Goal: Information Seeking & Learning: Understand process/instructions

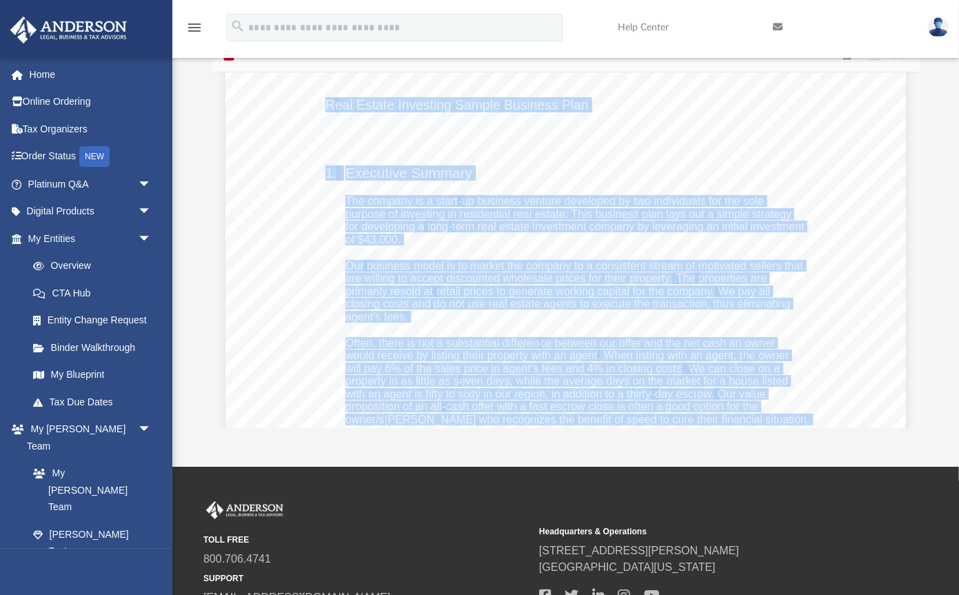
scroll to position [1830, 0]
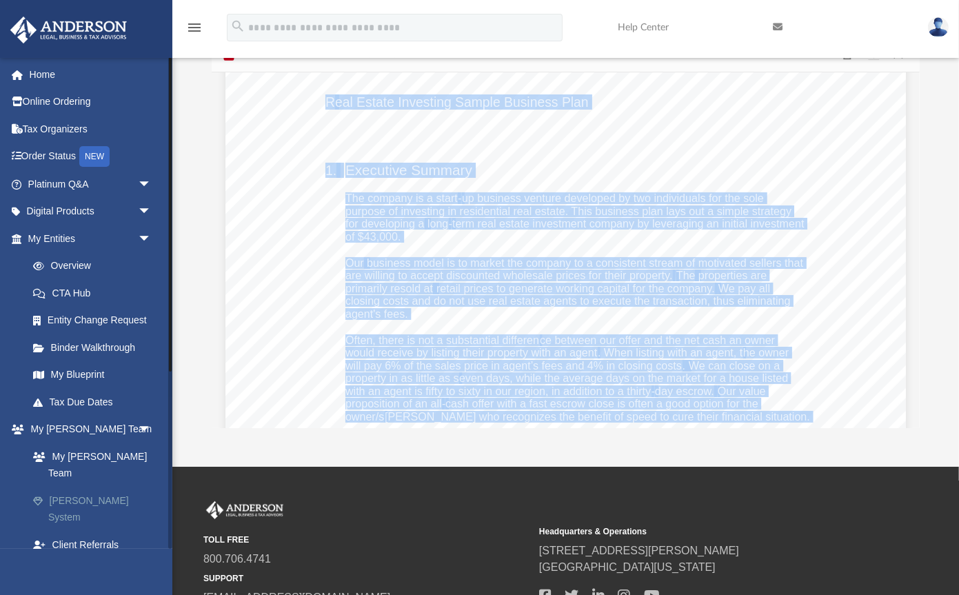
click at [116, 487] on link "[PERSON_NAME] System" at bounding box center [95, 509] width 153 height 44
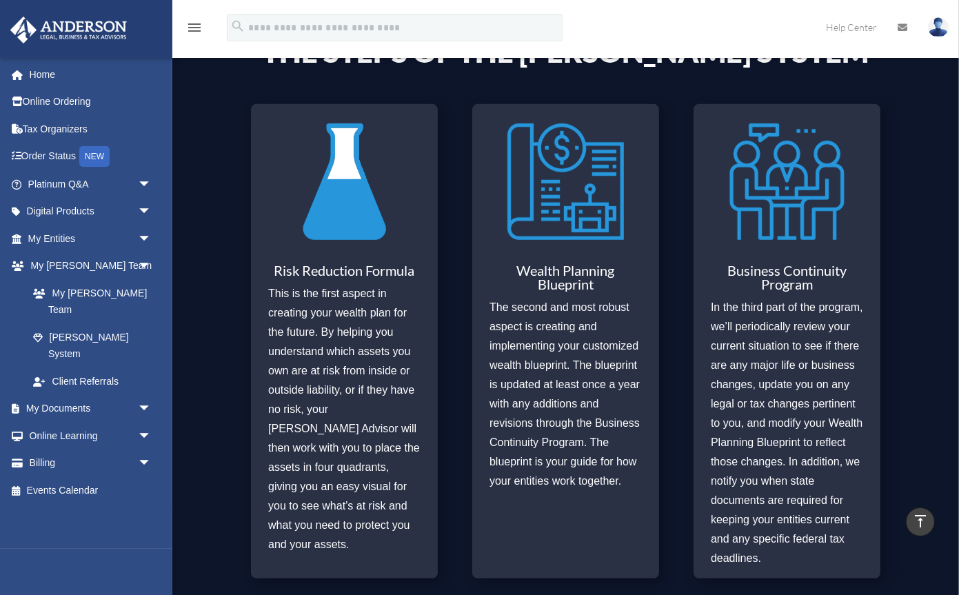
scroll to position [421, 0]
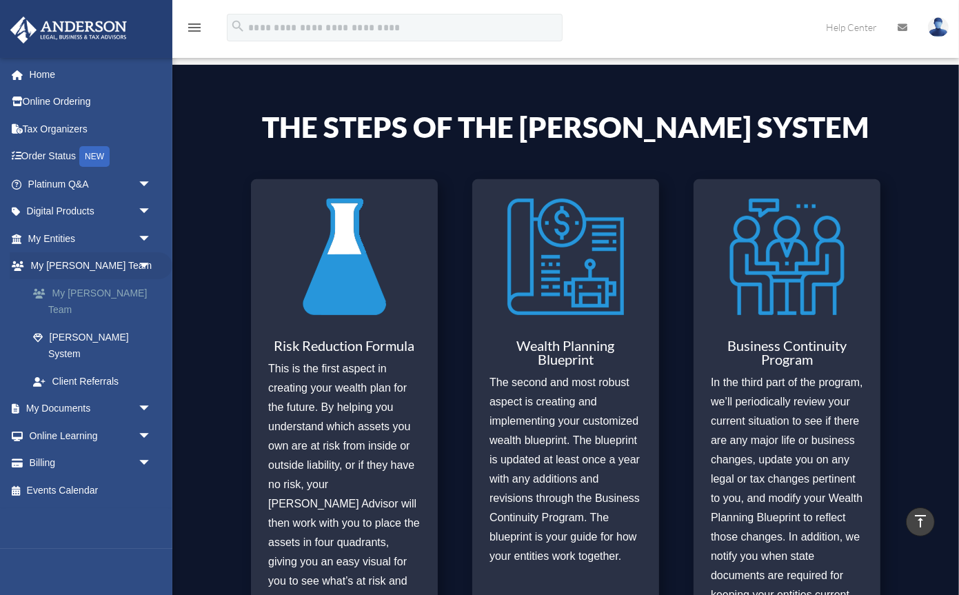
click at [101, 291] on link "My [PERSON_NAME] Team" at bounding box center [95, 301] width 153 height 44
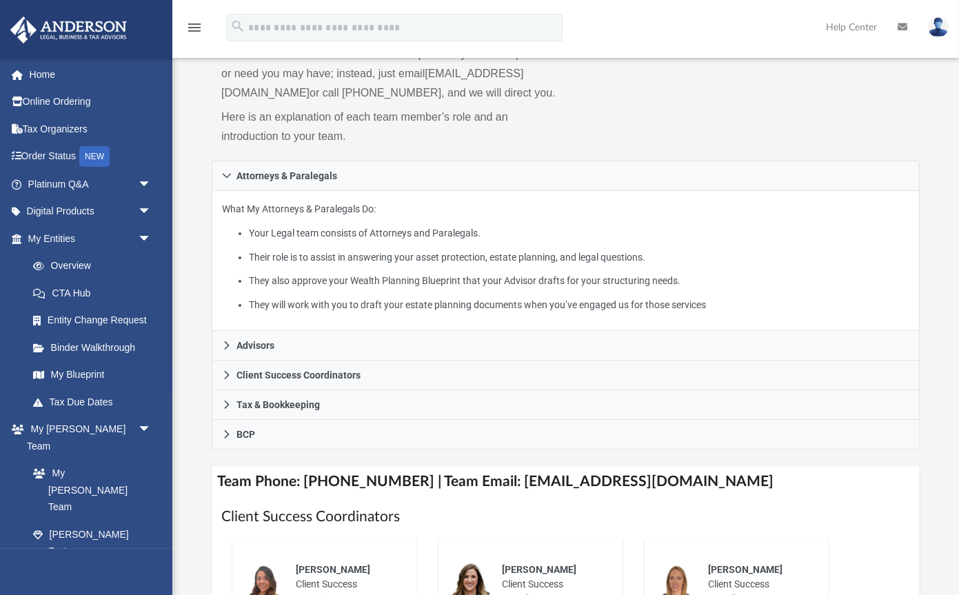
scroll to position [156, 0]
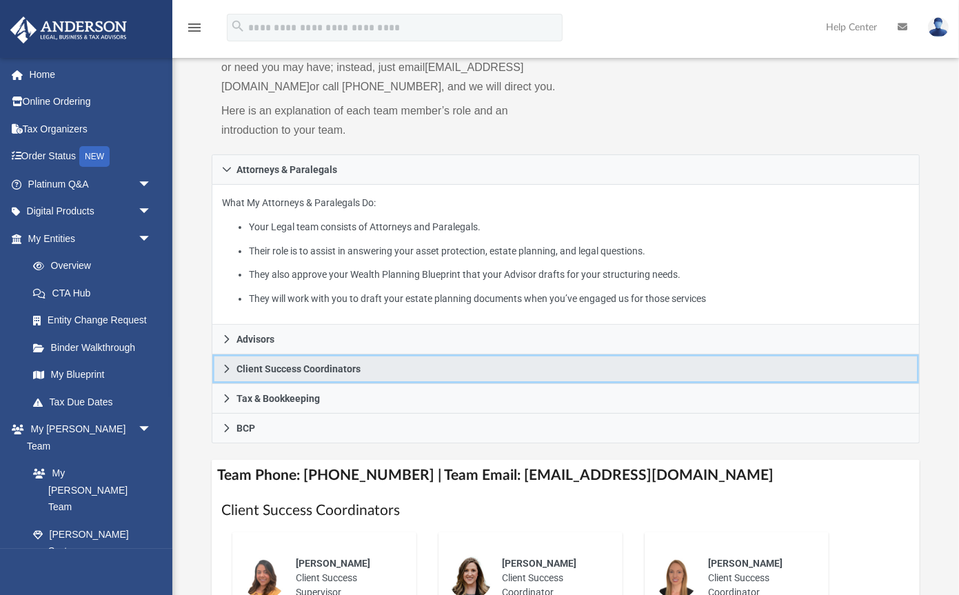
click at [225, 368] on icon at bounding box center [227, 369] width 10 height 10
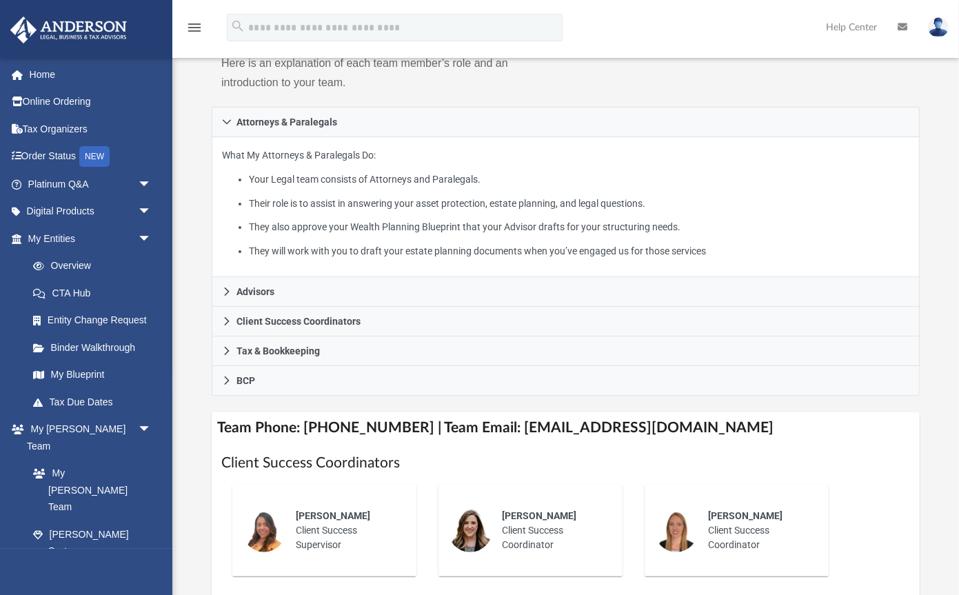
scroll to position [210, 0]
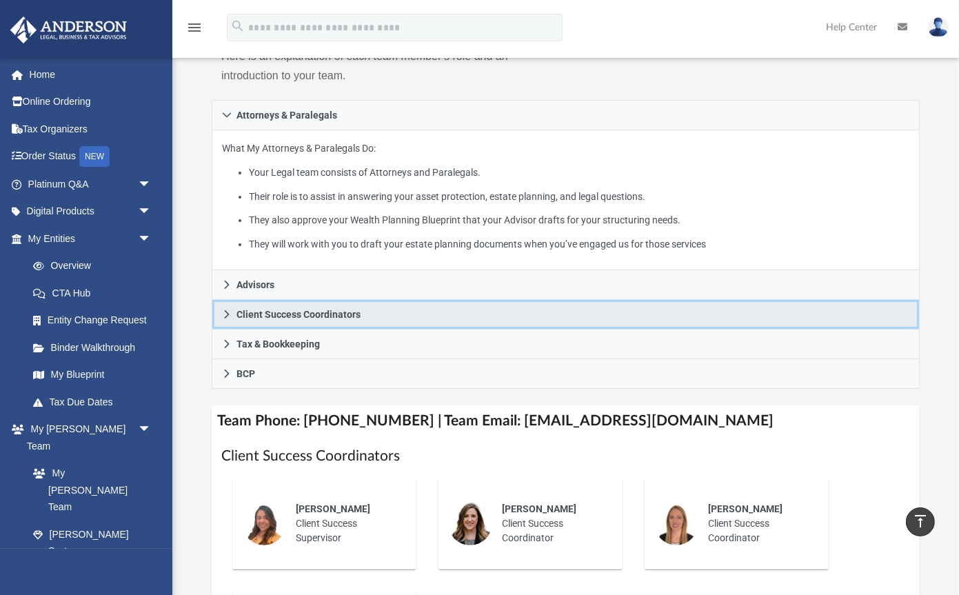
click at [227, 313] on icon at bounding box center [227, 314] width 10 height 10
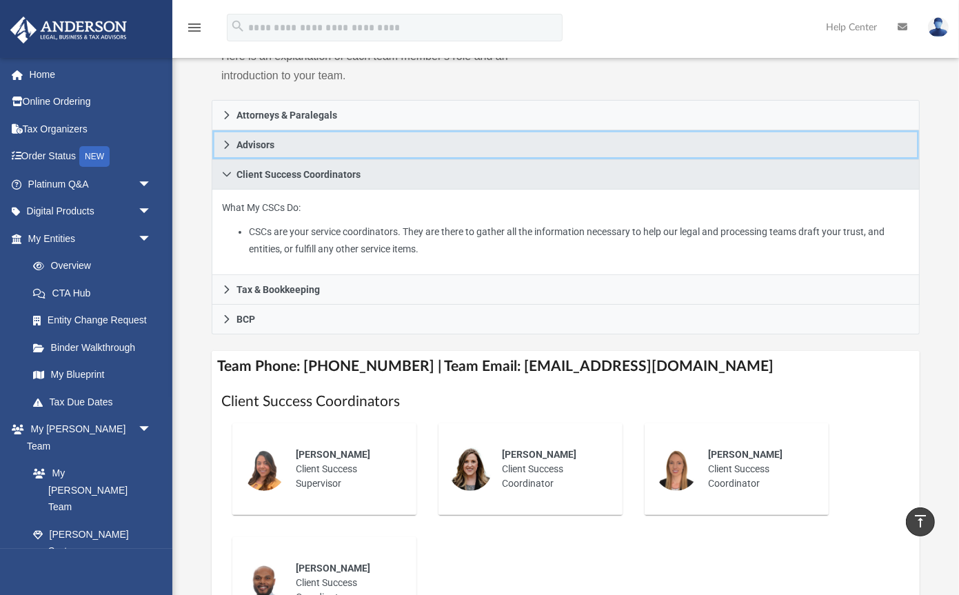
click at [223, 143] on icon at bounding box center [227, 145] width 10 height 10
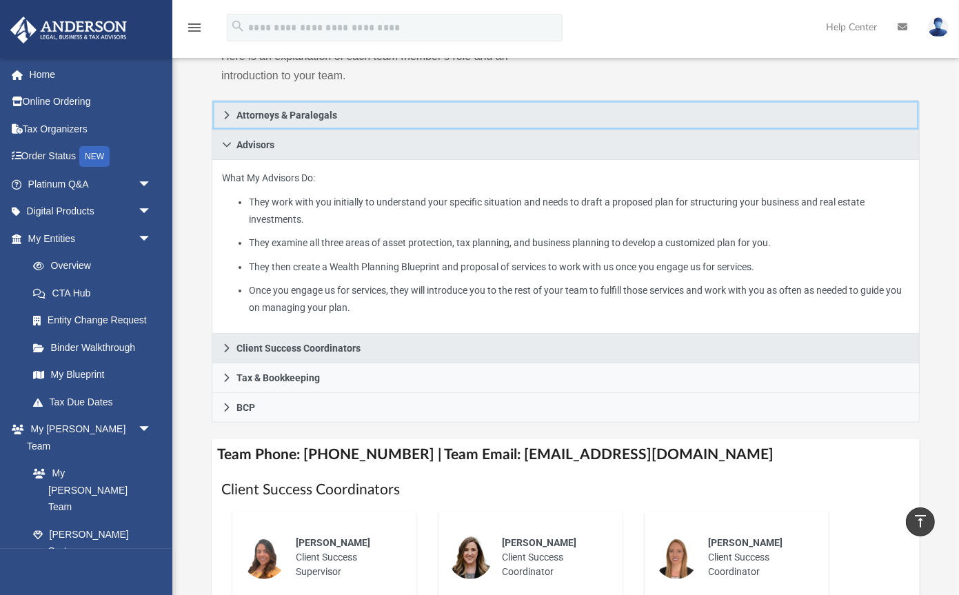
click at [225, 114] on icon at bounding box center [227, 115] width 10 height 10
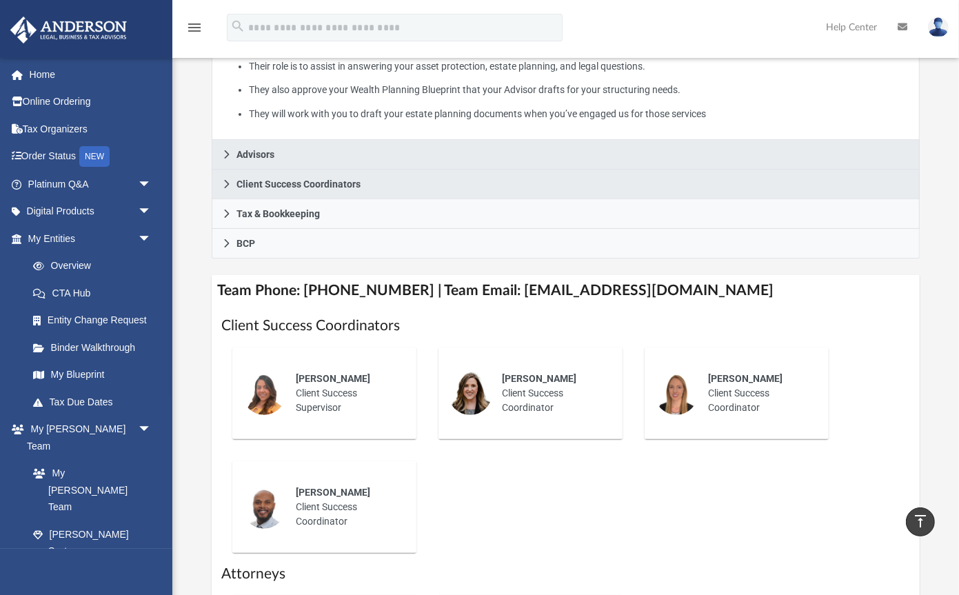
scroll to position [348, 0]
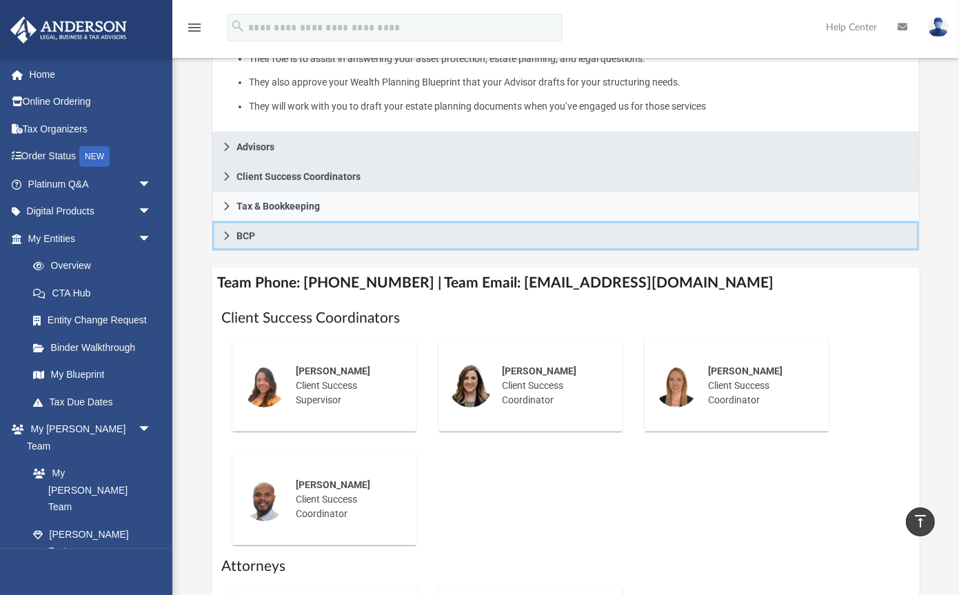
click at [227, 232] on icon at bounding box center [227, 236] width 5 height 8
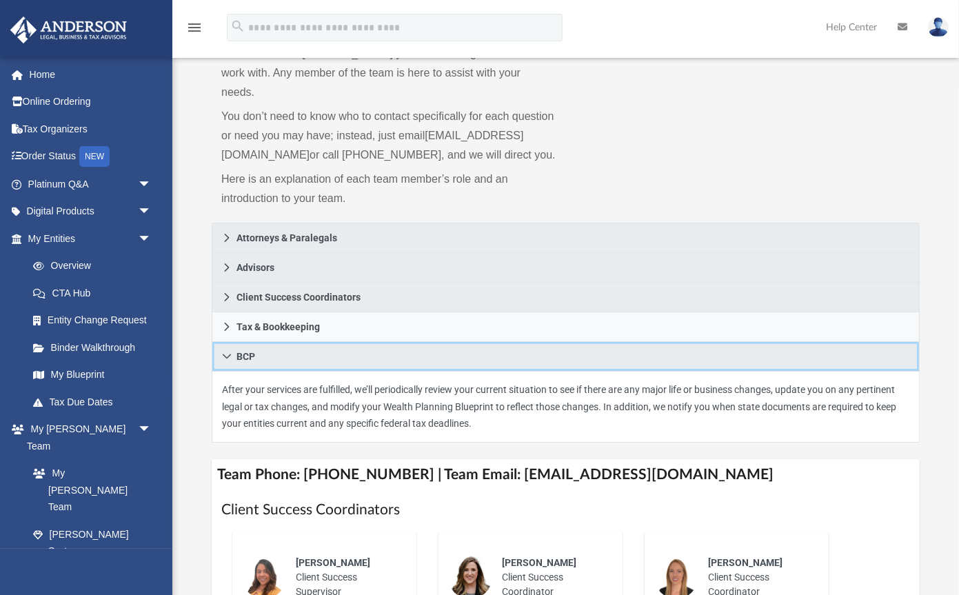
scroll to position [0, 0]
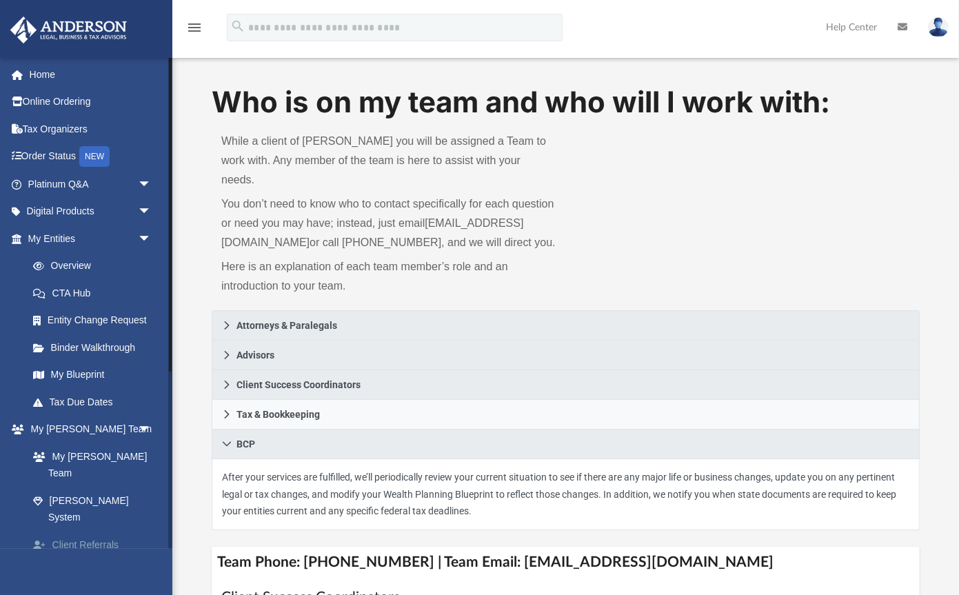
click at [91, 531] on link "Client Referrals" at bounding box center [95, 545] width 153 height 28
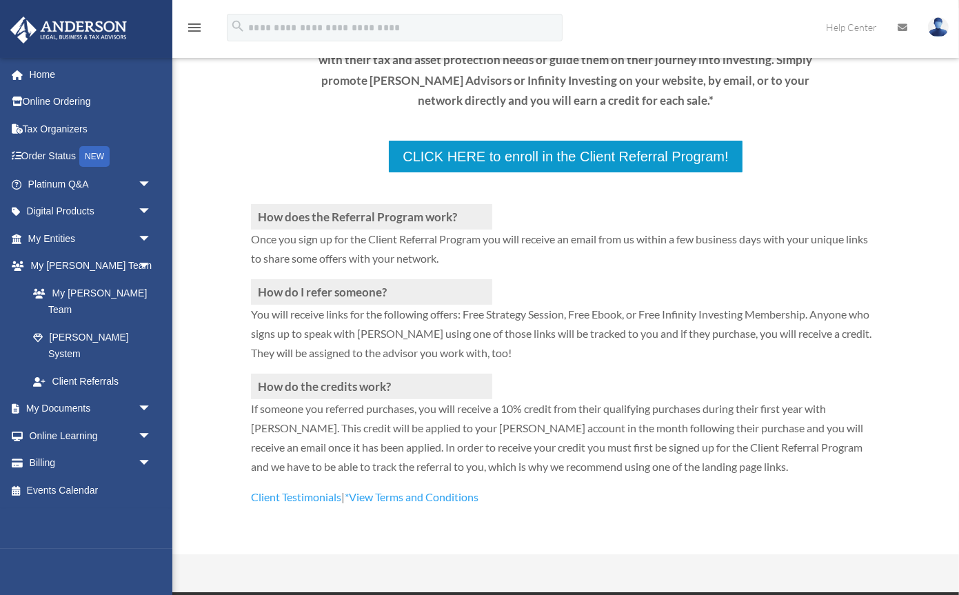
scroll to position [212, 0]
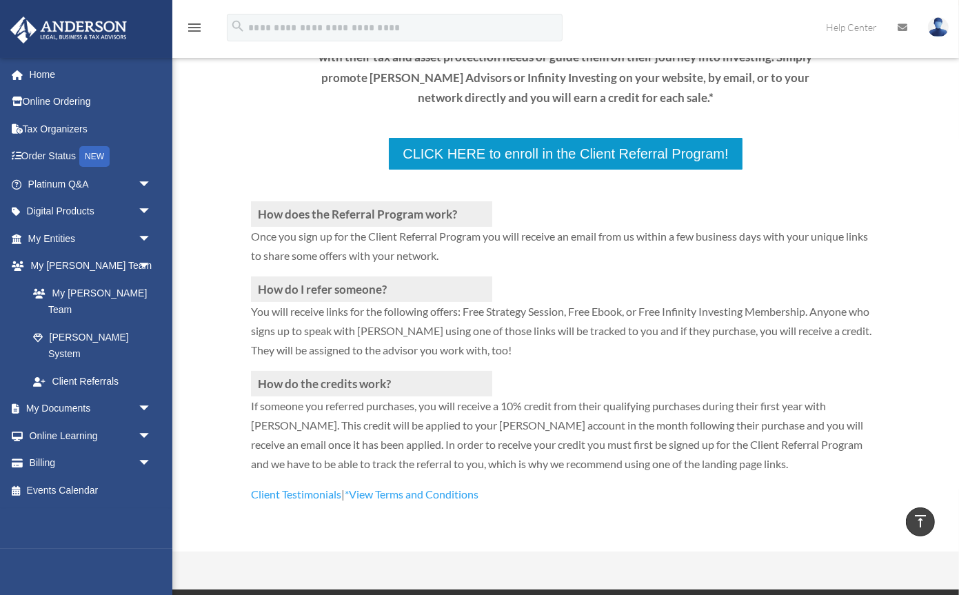
click at [369, 493] on link "*View Terms and Conditions" at bounding box center [412, 497] width 134 height 20
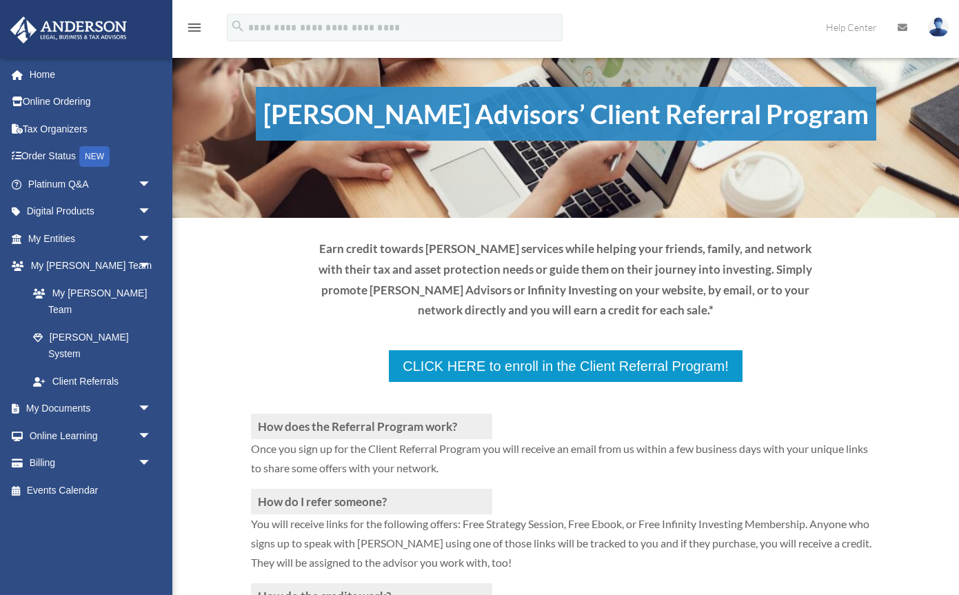
scroll to position [212, 0]
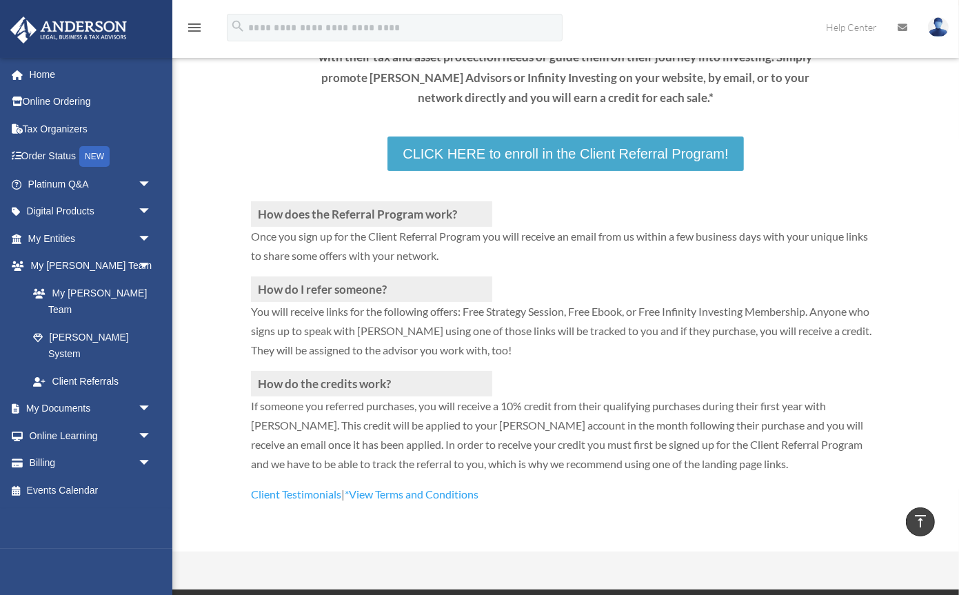
click at [555, 150] on link "CLICK HERE to enroll in the Client Referral Program!" at bounding box center [565, 153] width 356 height 34
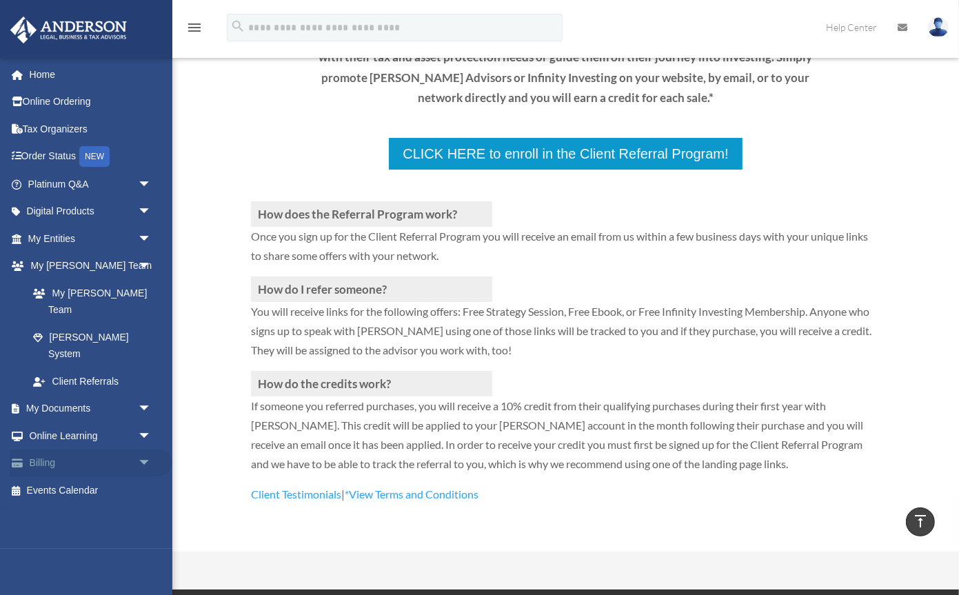
click at [142, 449] on span "arrow_drop_down" at bounding box center [152, 463] width 28 height 28
click at [98, 476] on link "$ Open Invoices" at bounding box center [95, 490] width 153 height 28
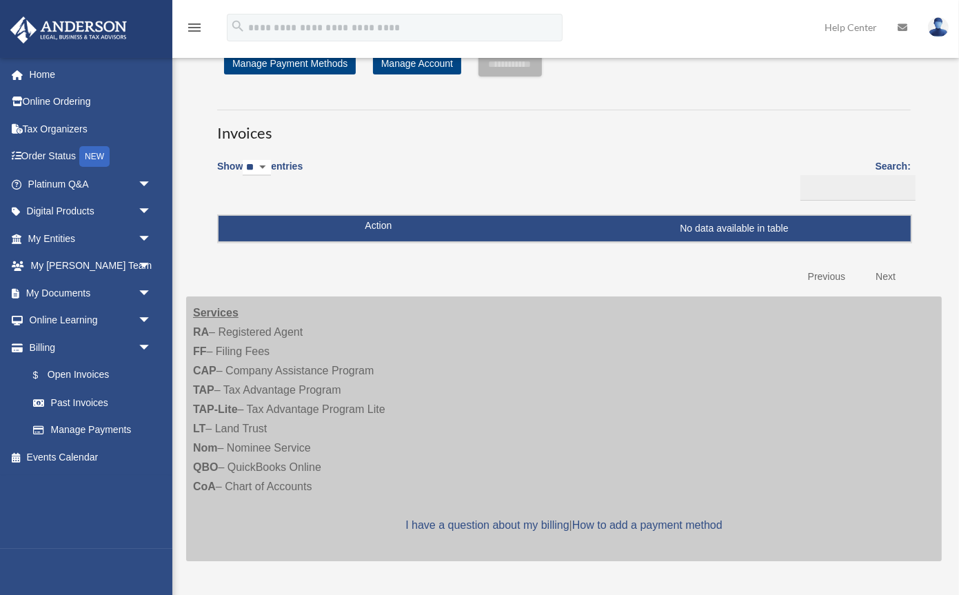
scroll to position [28, 0]
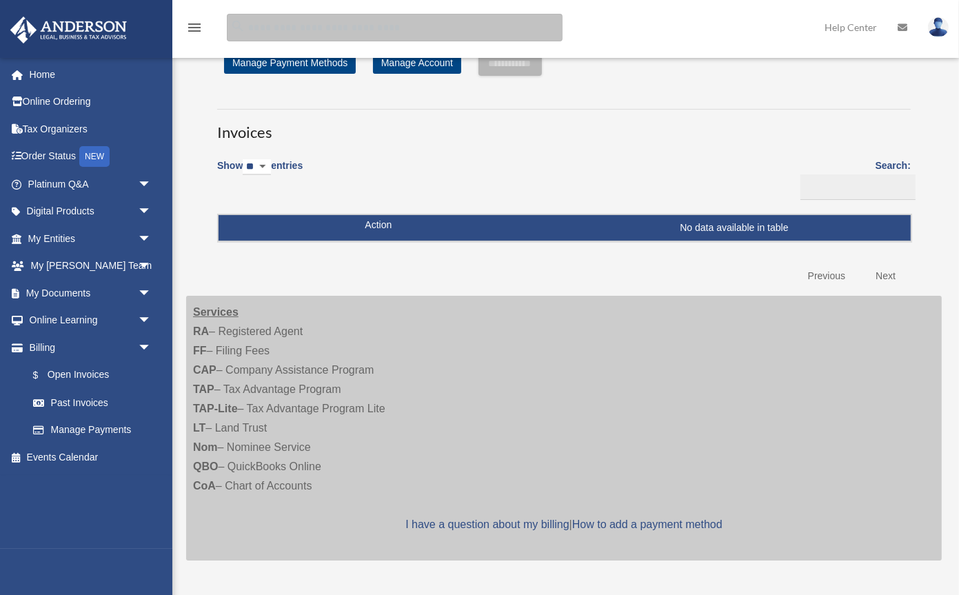
click at [432, 25] on input "search" at bounding box center [395, 28] width 336 height 28
type input "**********"
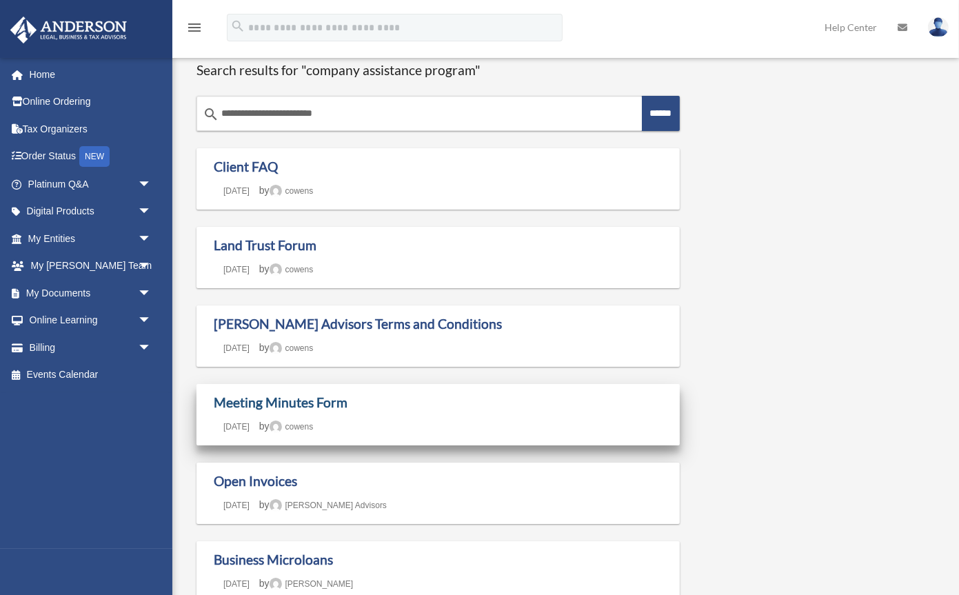
click at [279, 398] on link "Meeting Minutes Form" at bounding box center [281, 402] width 134 height 16
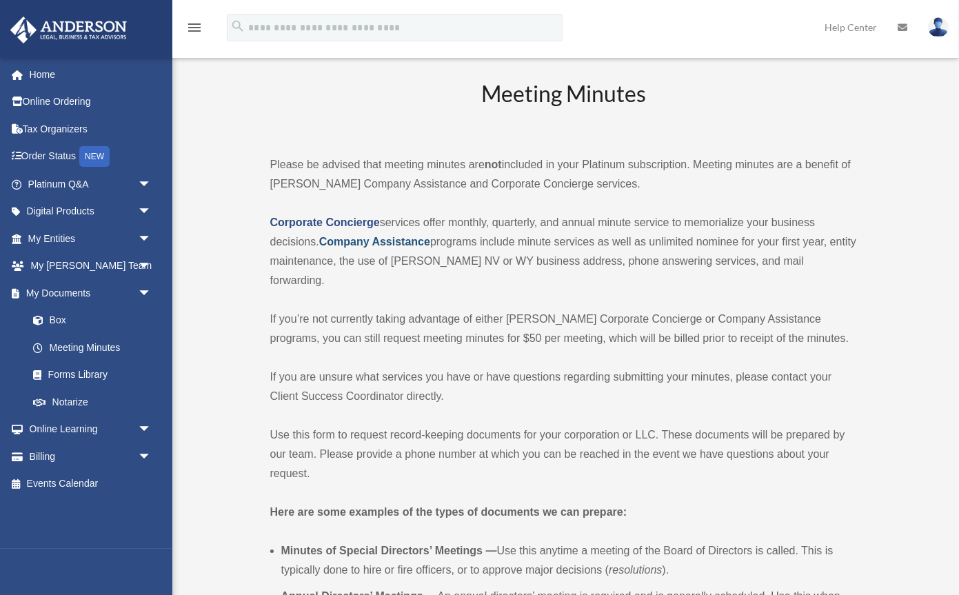
click at [387, 240] on strong "Company Assistance" at bounding box center [374, 242] width 111 height 12
